Goal: Task Accomplishment & Management: Use online tool/utility

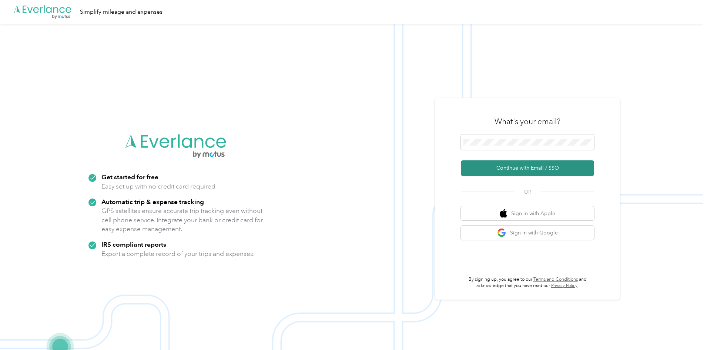
click at [544, 173] on button "Continue with Email / SSO" at bounding box center [527, 168] width 133 height 16
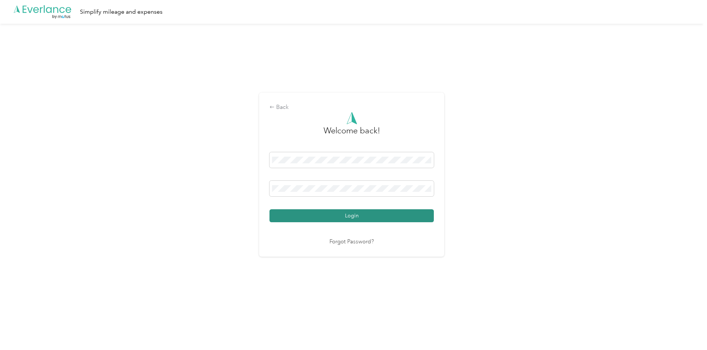
click at [358, 212] on button "Login" at bounding box center [352, 215] width 164 height 13
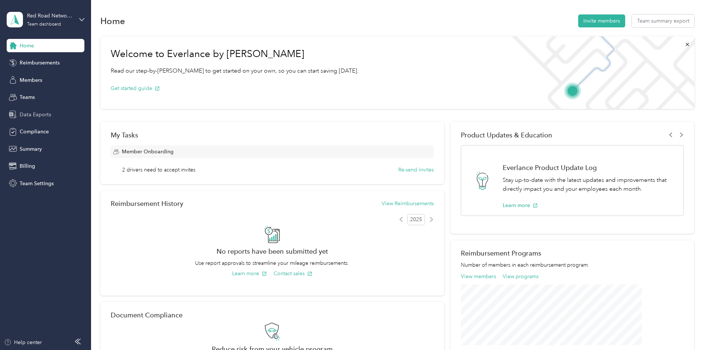
click at [24, 115] on span "Data Exports" at bounding box center [35, 115] width 31 height 8
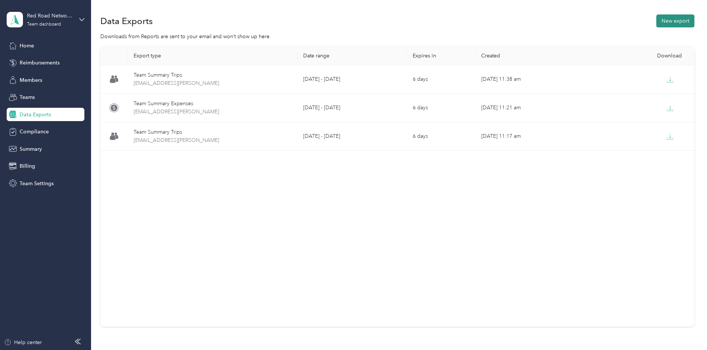
click at [657, 24] on button "New export" at bounding box center [676, 20] width 38 height 13
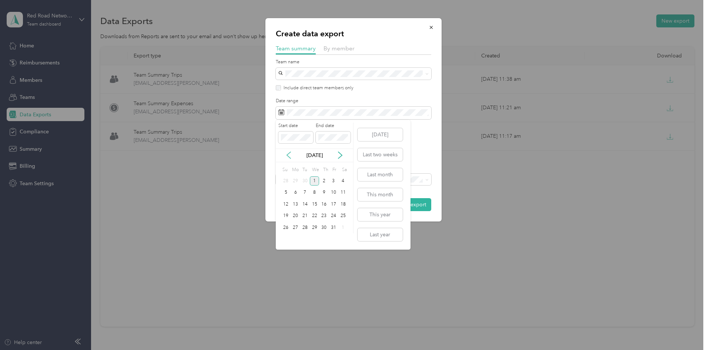
click at [287, 155] on icon at bounding box center [289, 155] width 4 height 7
click at [293, 202] on div "15" at bounding box center [296, 204] width 10 height 9
click at [285, 227] on div "28" at bounding box center [286, 227] width 10 height 9
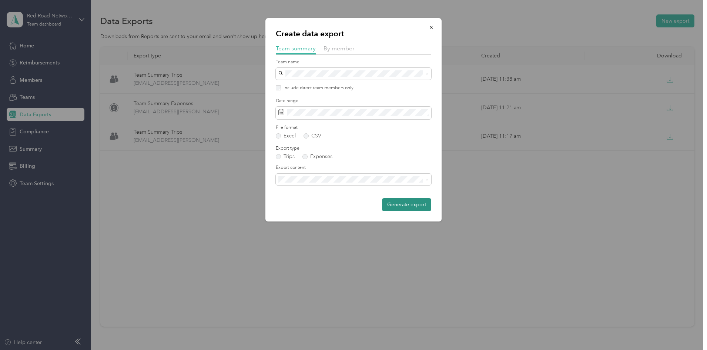
click at [396, 210] on button "Generate export" at bounding box center [406, 204] width 49 height 13
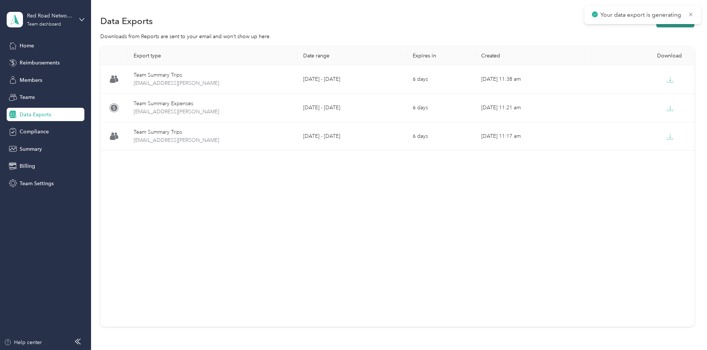
click at [657, 25] on button "New export" at bounding box center [676, 20] width 38 height 13
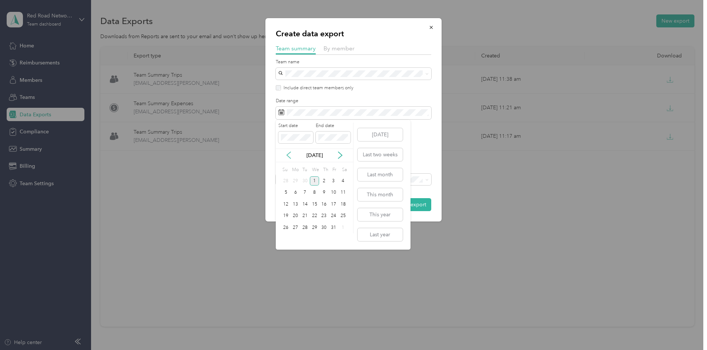
click at [289, 153] on icon at bounding box center [289, 155] width 4 height 7
click at [295, 203] on div "15" at bounding box center [296, 204] width 10 height 9
click at [288, 229] on div "28" at bounding box center [286, 227] width 10 height 9
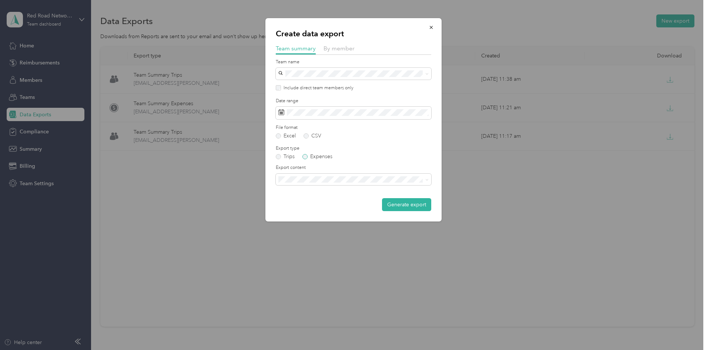
click at [323, 158] on label "Expenses" at bounding box center [318, 156] width 30 height 5
click at [397, 211] on button "Generate export" at bounding box center [406, 204] width 49 height 13
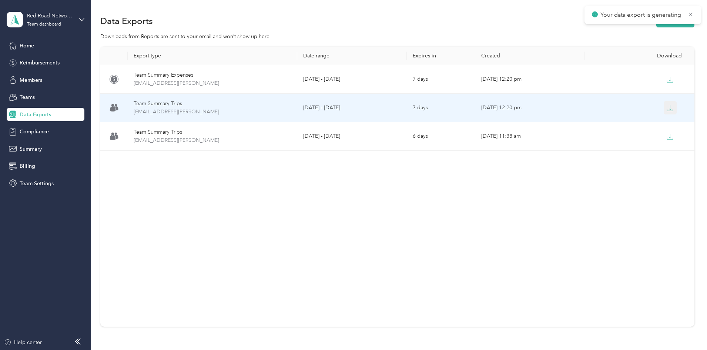
click at [667, 110] on icon "button" at bounding box center [670, 108] width 7 height 7
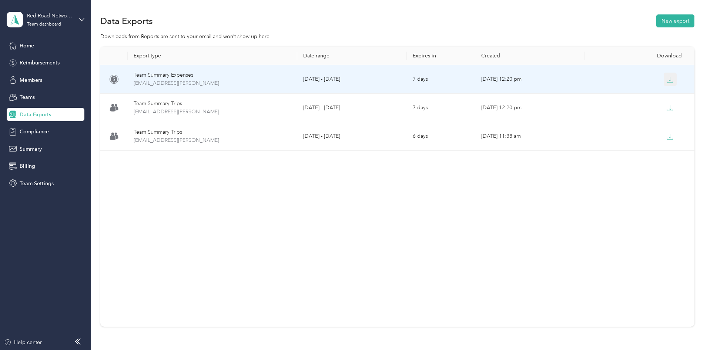
click at [667, 80] on icon "button" at bounding box center [670, 79] width 7 height 7
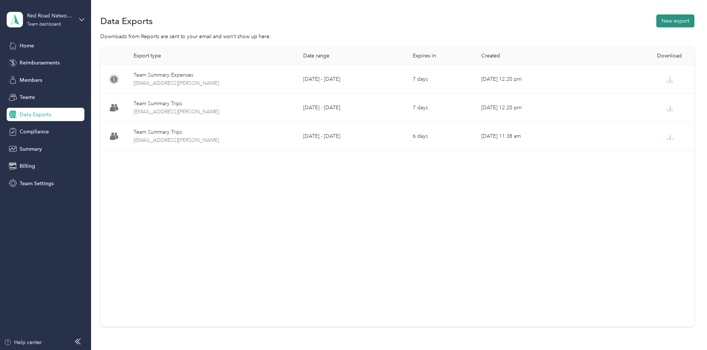
click at [657, 23] on button "New export" at bounding box center [676, 20] width 38 height 13
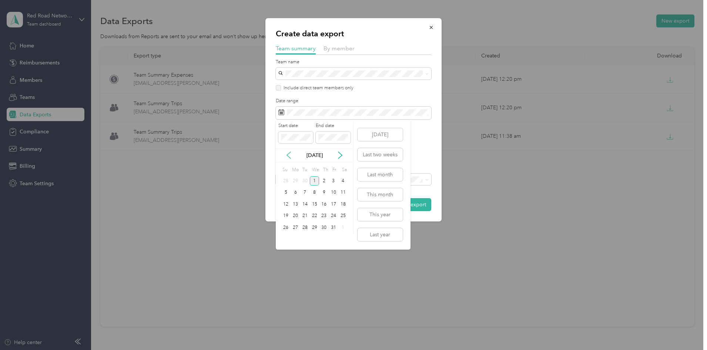
click at [292, 156] on icon at bounding box center [288, 154] width 7 height 7
click at [291, 155] on icon at bounding box center [288, 154] width 7 height 7
click at [297, 216] on div "18" at bounding box center [296, 215] width 10 height 9
click at [341, 152] on icon at bounding box center [340, 154] width 7 height 7
click at [287, 225] on div "28" at bounding box center [286, 227] width 10 height 9
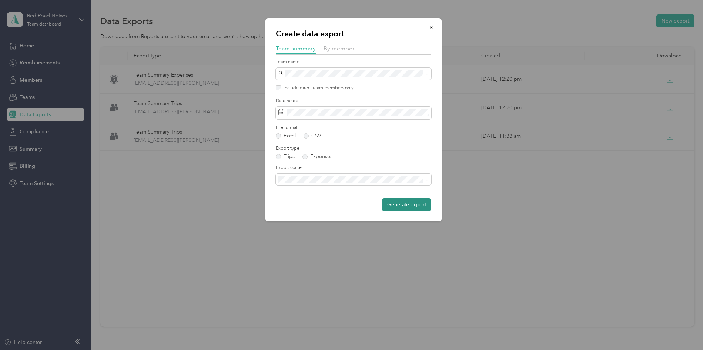
click at [404, 208] on button "Generate export" at bounding box center [406, 204] width 49 height 13
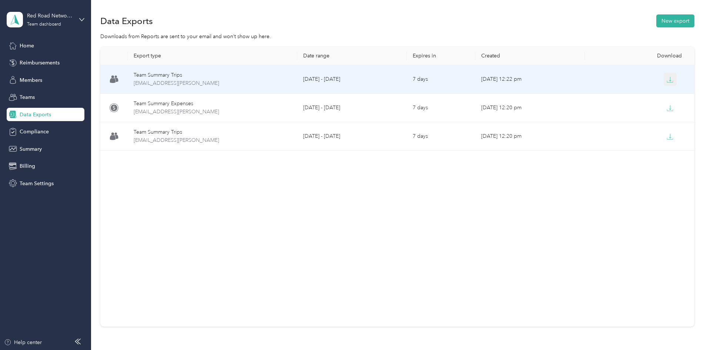
click at [667, 77] on icon "button" at bounding box center [670, 79] width 7 height 7
